Goal: Complete application form: Complete application form

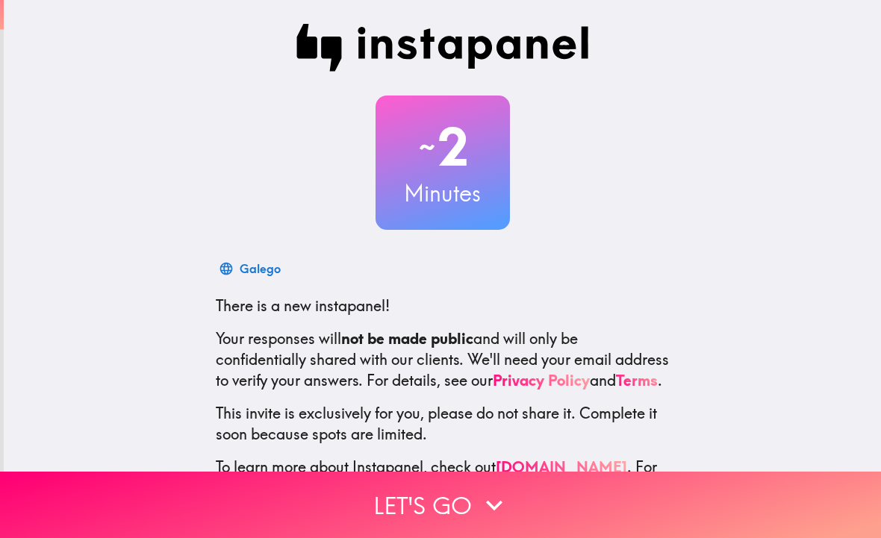
click at [421, 501] on button "Let's go" at bounding box center [440, 505] width 881 height 66
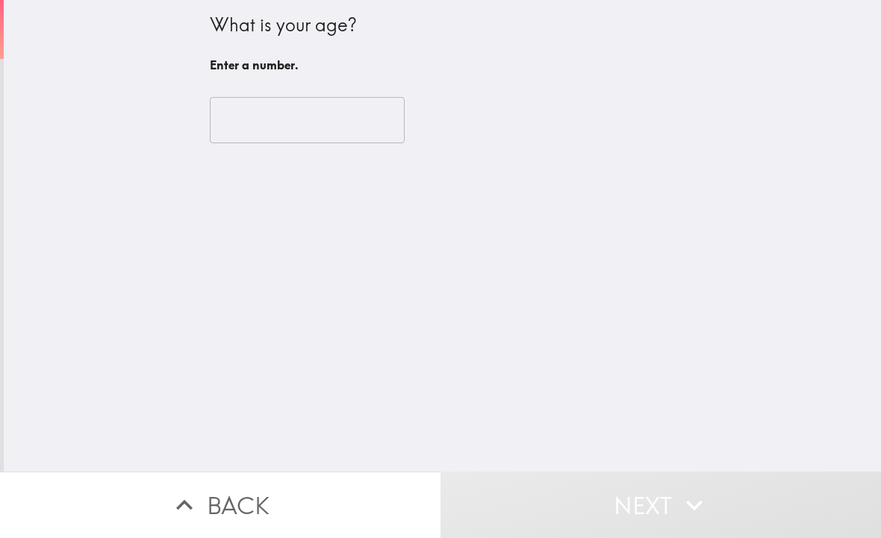
click at [334, 124] on input "number" at bounding box center [307, 120] width 195 height 46
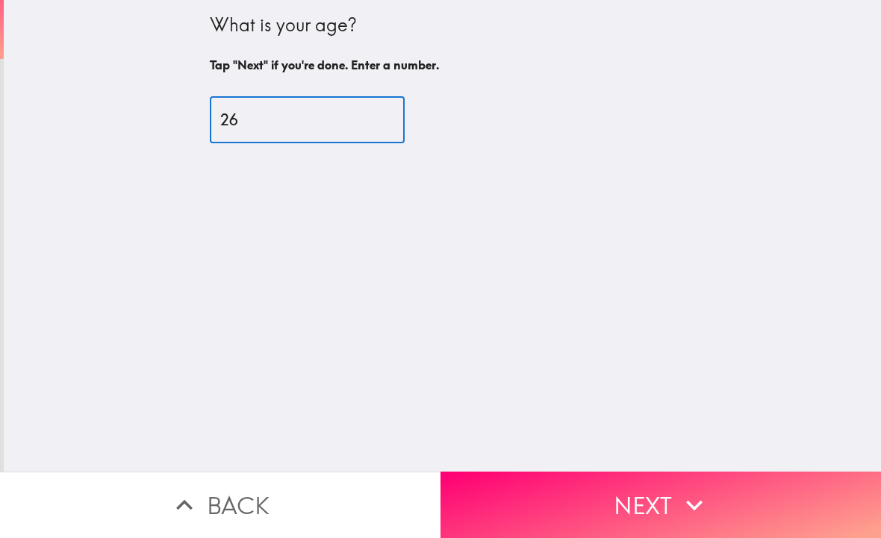
type input "26"
click at [556, 507] on button "Next" at bounding box center [660, 505] width 440 height 66
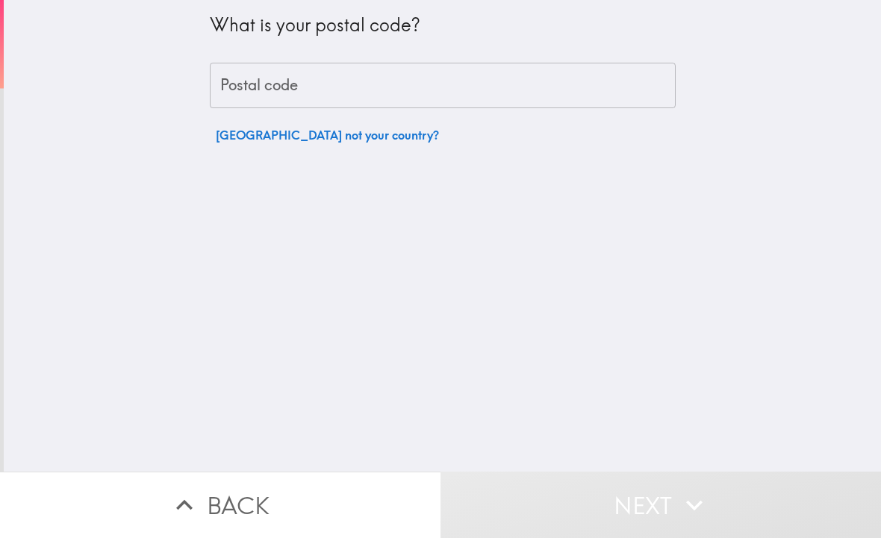
click at [495, 99] on input "Postal code" at bounding box center [443, 86] width 466 height 46
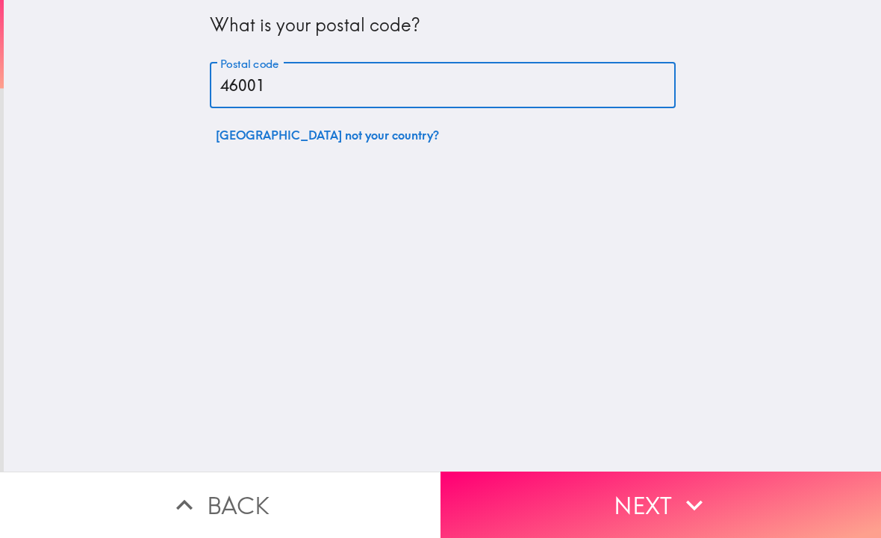
type input "46001"
click at [642, 506] on button "Next" at bounding box center [660, 505] width 440 height 66
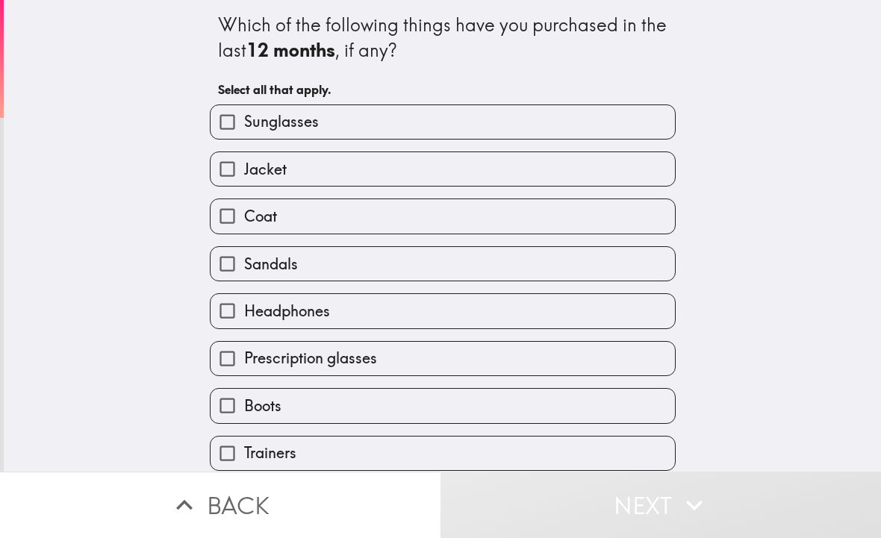
click at [369, 181] on label "Jacket" at bounding box center [442, 169] width 464 height 34
click at [244, 181] on input "Jacket" at bounding box center [227, 169] width 34 height 34
checkbox input "true"
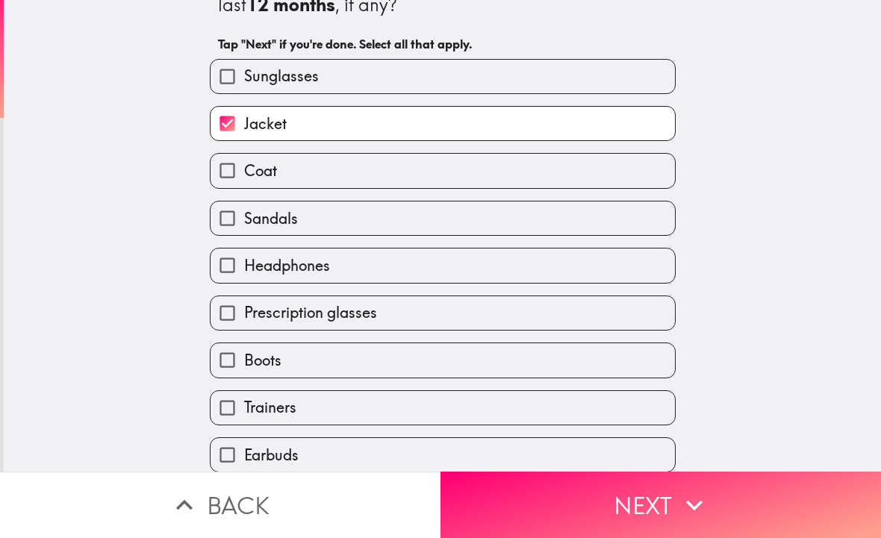
scroll to position [53, 0]
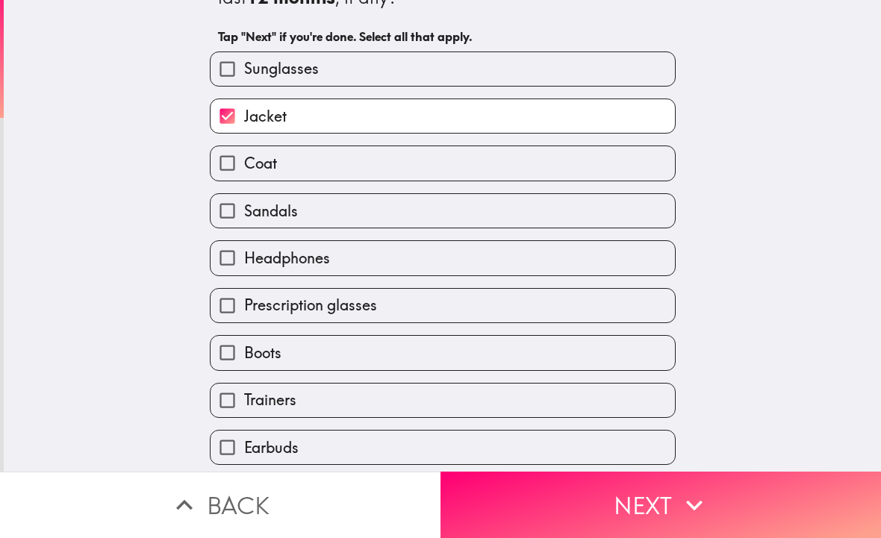
click at [438, 267] on label "Headphones" at bounding box center [442, 258] width 464 height 34
click at [244, 267] on input "Headphones" at bounding box center [227, 258] width 34 height 34
checkbox input "true"
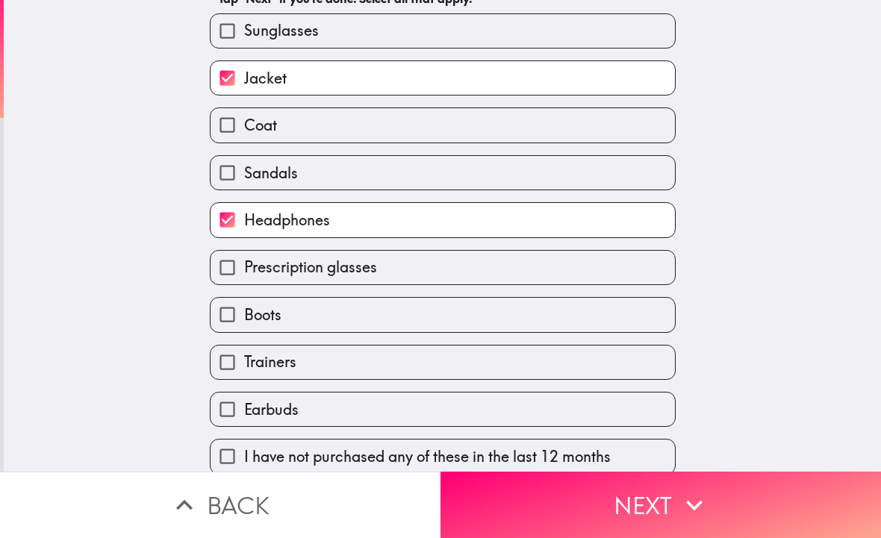
scroll to position [93, 0]
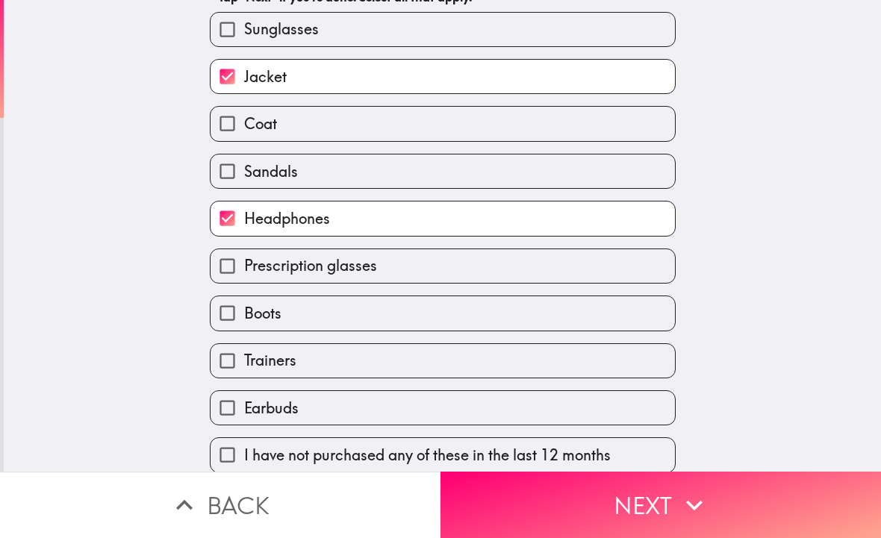
click at [475, 277] on label "Prescription glasses" at bounding box center [442, 266] width 464 height 34
click at [244, 277] on input "Prescription glasses" at bounding box center [227, 266] width 34 height 34
checkbox input "true"
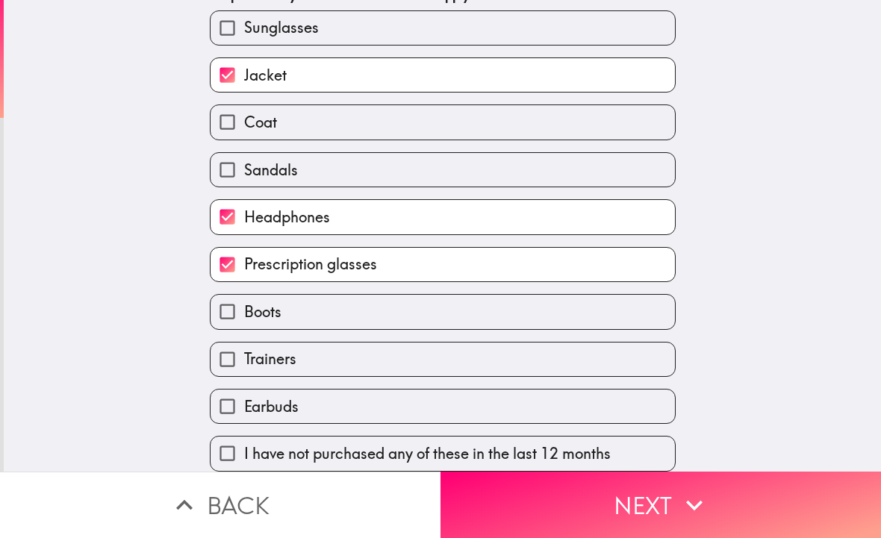
scroll to position [100, 0]
click at [370, 413] on label "Earbuds" at bounding box center [442, 407] width 464 height 34
click at [244, 413] on input "Earbuds" at bounding box center [227, 407] width 34 height 34
checkbox input "true"
